Goal: Task Accomplishment & Management: Use online tool/utility

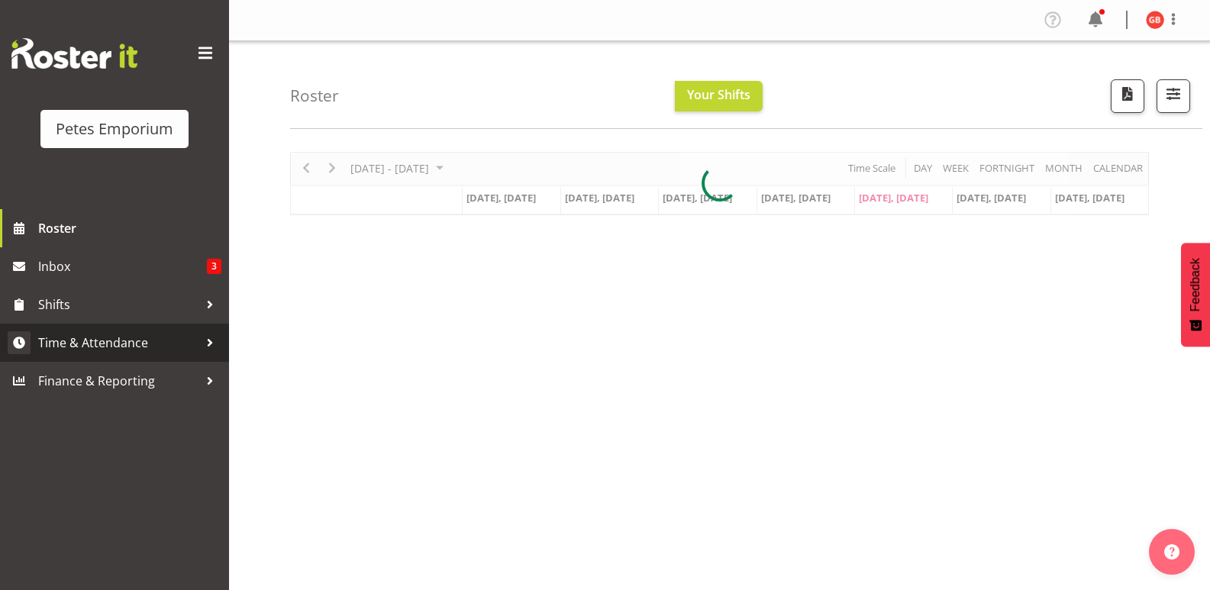
click at [87, 341] on span "Time & Attendance" at bounding box center [118, 342] width 160 height 23
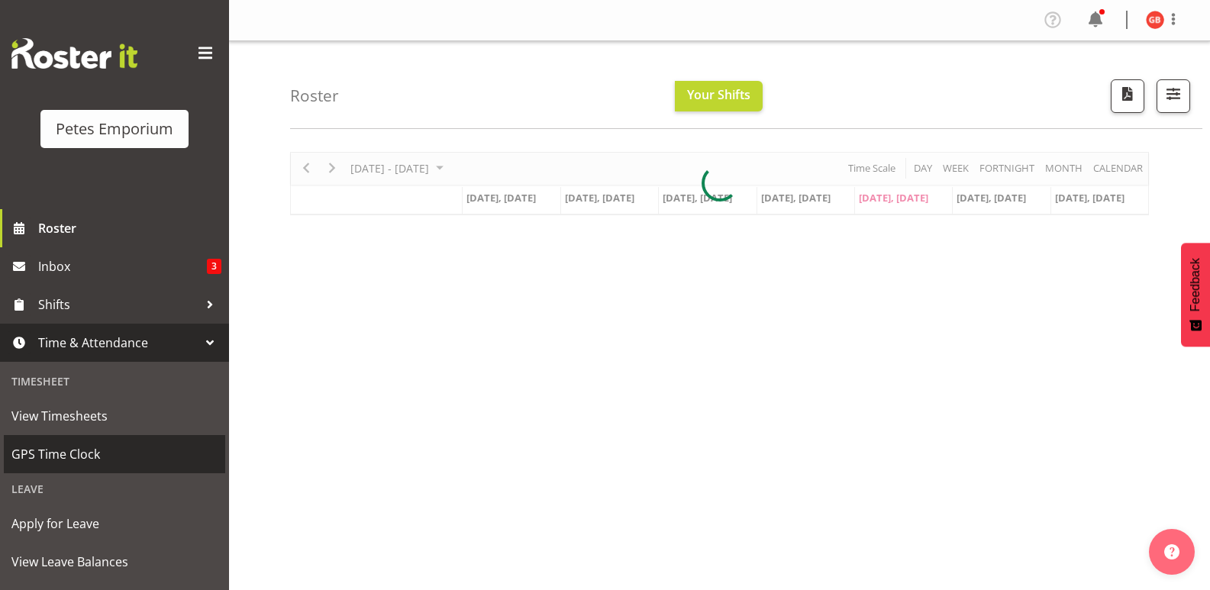
click at [76, 450] on span "GPS Time Clock" at bounding box center [114, 454] width 206 height 23
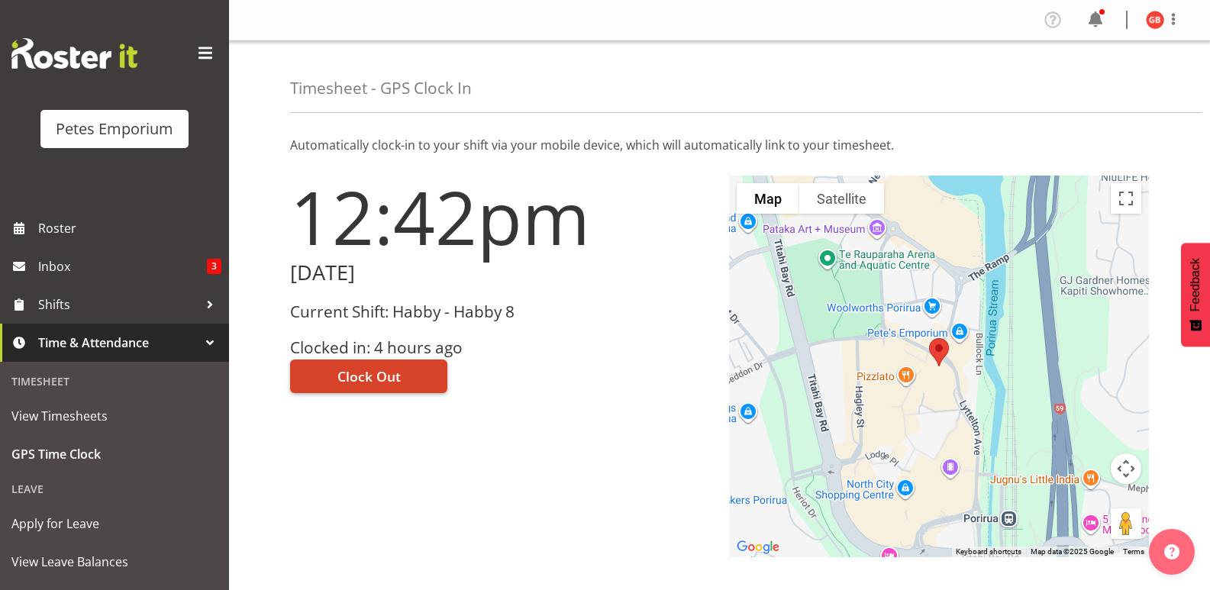
click at [410, 373] on button "Clock Out" at bounding box center [368, 377] width 157 height 34
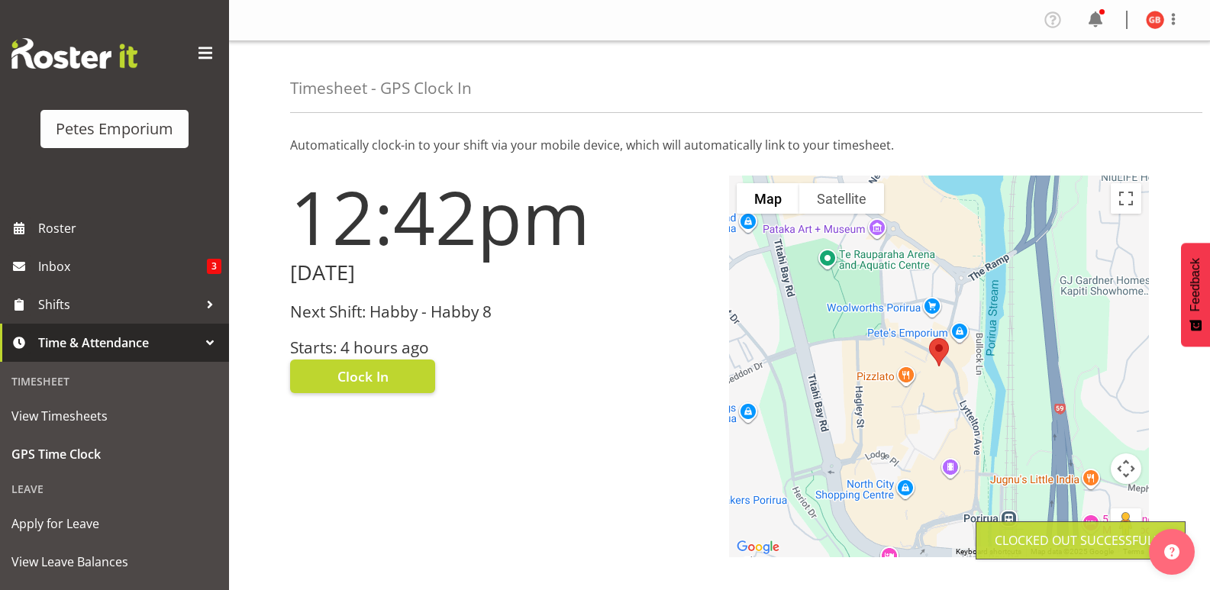
click at [1149, 20] on img at bounding box center [1155, 20] width 18 height 18
click at [1084, 89] on link "Log Out" at bounding box center [1109, 79] width 147 height 27
